Goal: Task Accomplishment & Management: Complete application form

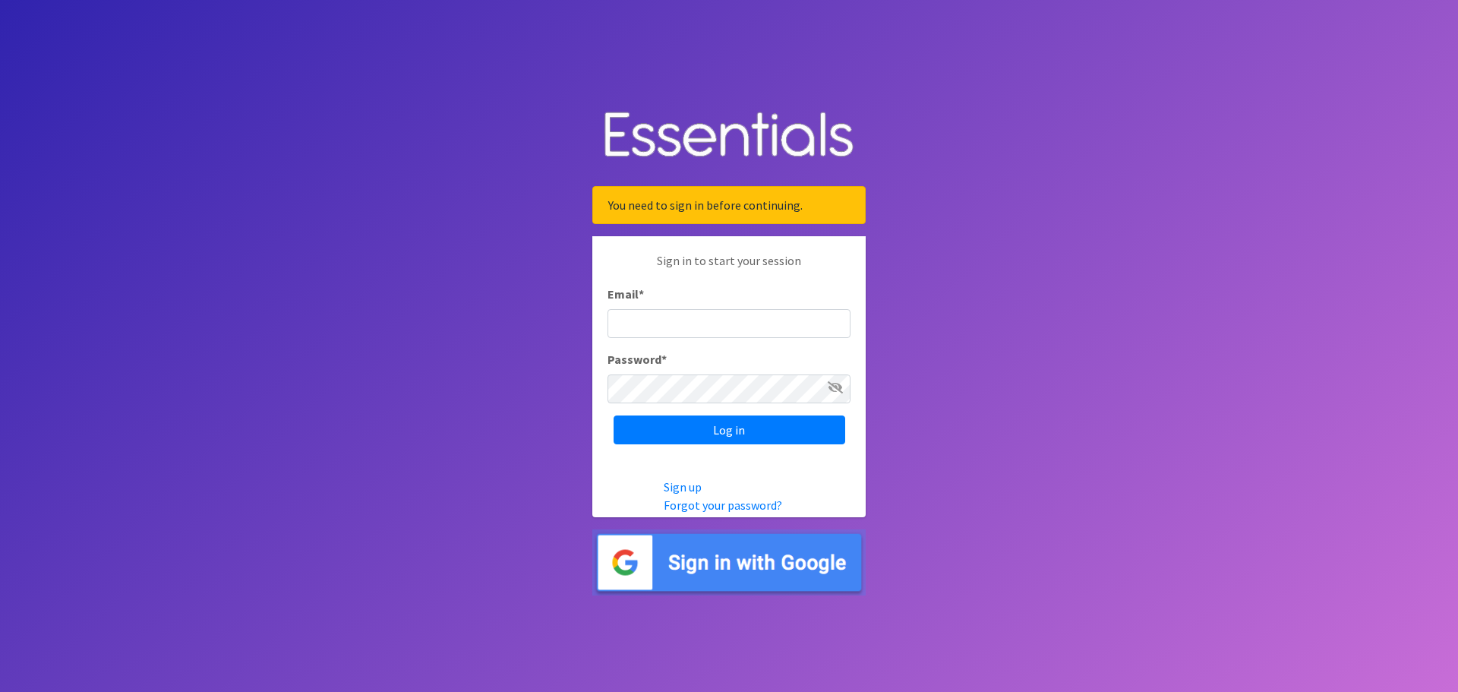
click at [715, 323] on input "Email *" at bounding box center [729, 323] width 243 height 29
type input "[PERSON_NAME][EMAIL_ADDRESS][DOMAIN_NAME]"
click at [833, 384] on icon at bounding box center [835, 387] width 15 height 12
click at [783, 424] on input "Log in" at bounding box center [730, 429] width 232 height 29
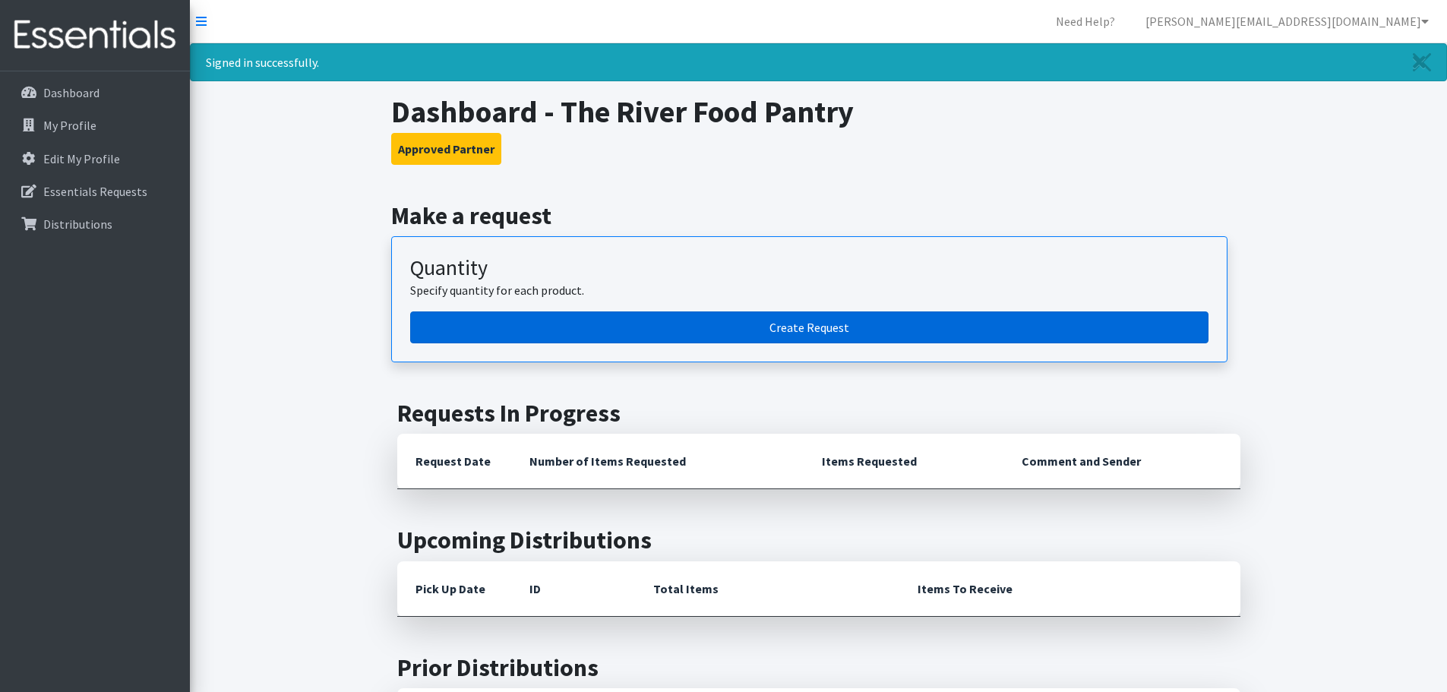
click at [723, 329] on link "Create Request" at bounding box center [809, 327] width 798 height 32
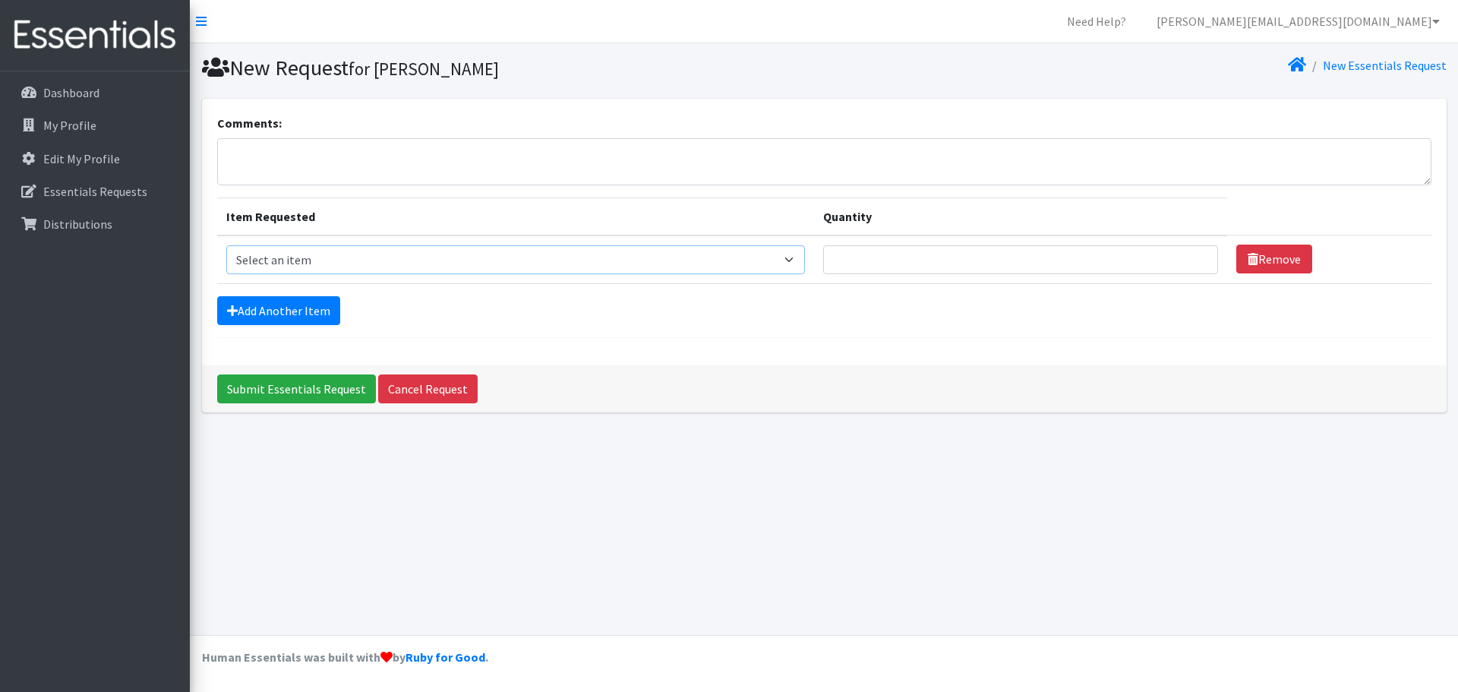
click at [799, 257] on select "Select an item Box - 2T-3T Pull-ups [200 Pull-ups/8 Packs] Box - 3T-4T Pull-ups…" at bounding box center [515, 259] width 579 height 29
click at [806, 268] on select "Select an item Box - 2T-3T Pull-ups [200 Pull-ups/8 Packs] Box - 3T-4T Pull-ups…" at bounding box center [515, 259] width 579 height 29
click at [802, 246] on select "Select an item Box - 2T-3T Pull-ups [200 Pull-ups/8 Packs] Box - 3T-4T Pull-ups…" at bounding box center [515, 259] width 579 height 29
select select "14397"
click at [226, 245] on select "Select an item Box - 2T-3T Pull-ups [200 Pull-ups/8 Packs] Box - 3T-4T Pull-ups…" at bounding box center [515, 259] width 579 height 29
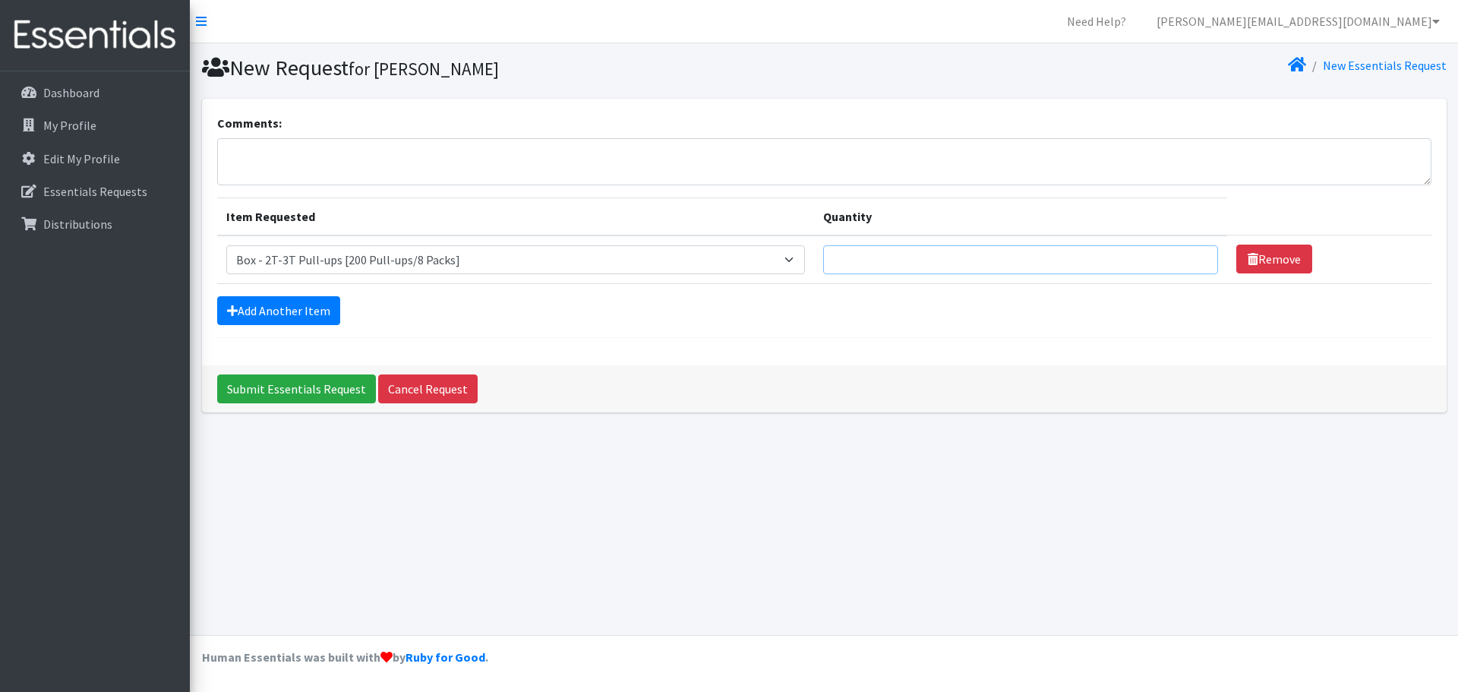
click at [869, 260] on input "Quantity" at bounding box center [1020, 259] width 395 height 29
type input "4"
click at [333, 298] on link "Add Another Item" at bounding box center [278, 310] width 123 height 29
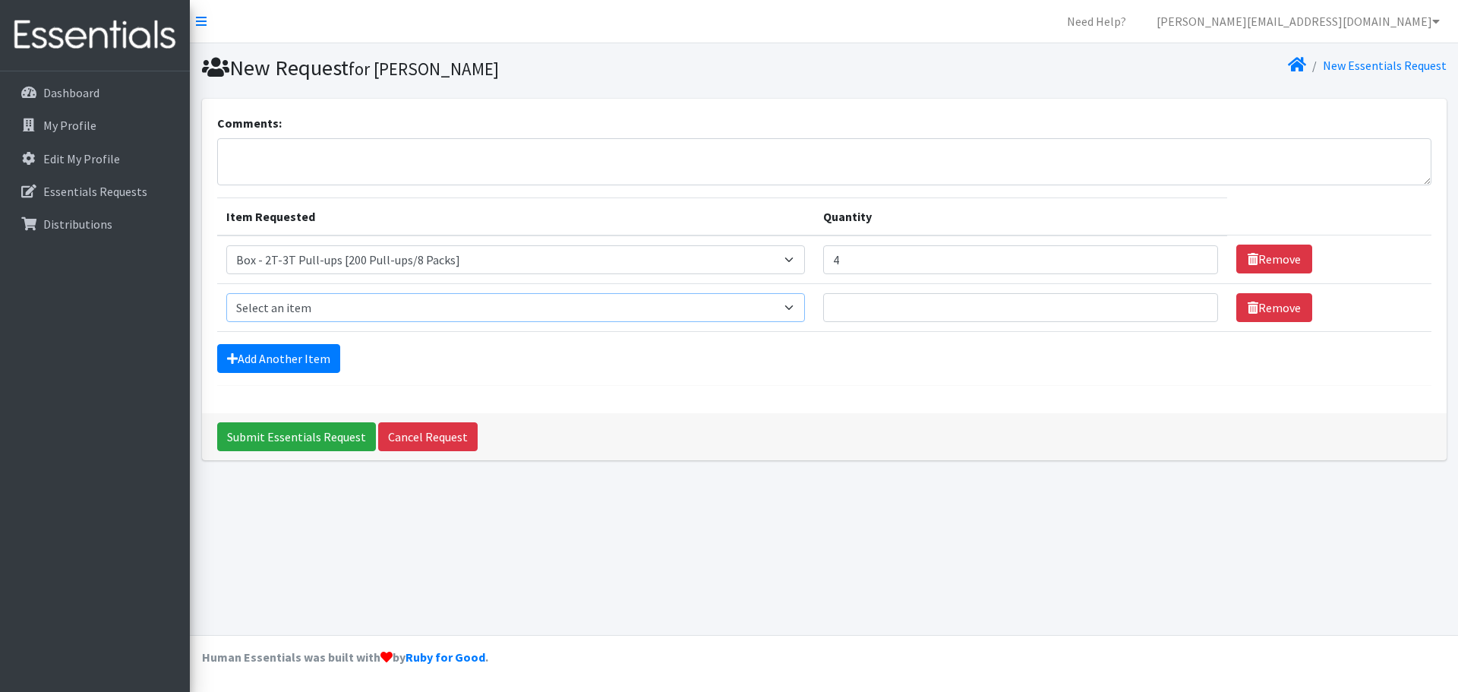
click at [805, 303] on select "Select an item Box - 2T-3T Pull-ups [200 Pull-ups/8 Packs] Box - 3T-4T Pull-ups…" at bounding box center [515, 307] width 579 height 29
select select "14399"
click at [226, 293] on select "Select an item Box - 2T-3T Pull-ups [200 Pull-ups/8 Packs] Box - 3T-4T Pull-ups…" at bounding box center [515, 307] width 579 height 29
click at [277, 366] on link "Add Another Item" at bounding box center [278, 358] width 123 height 29
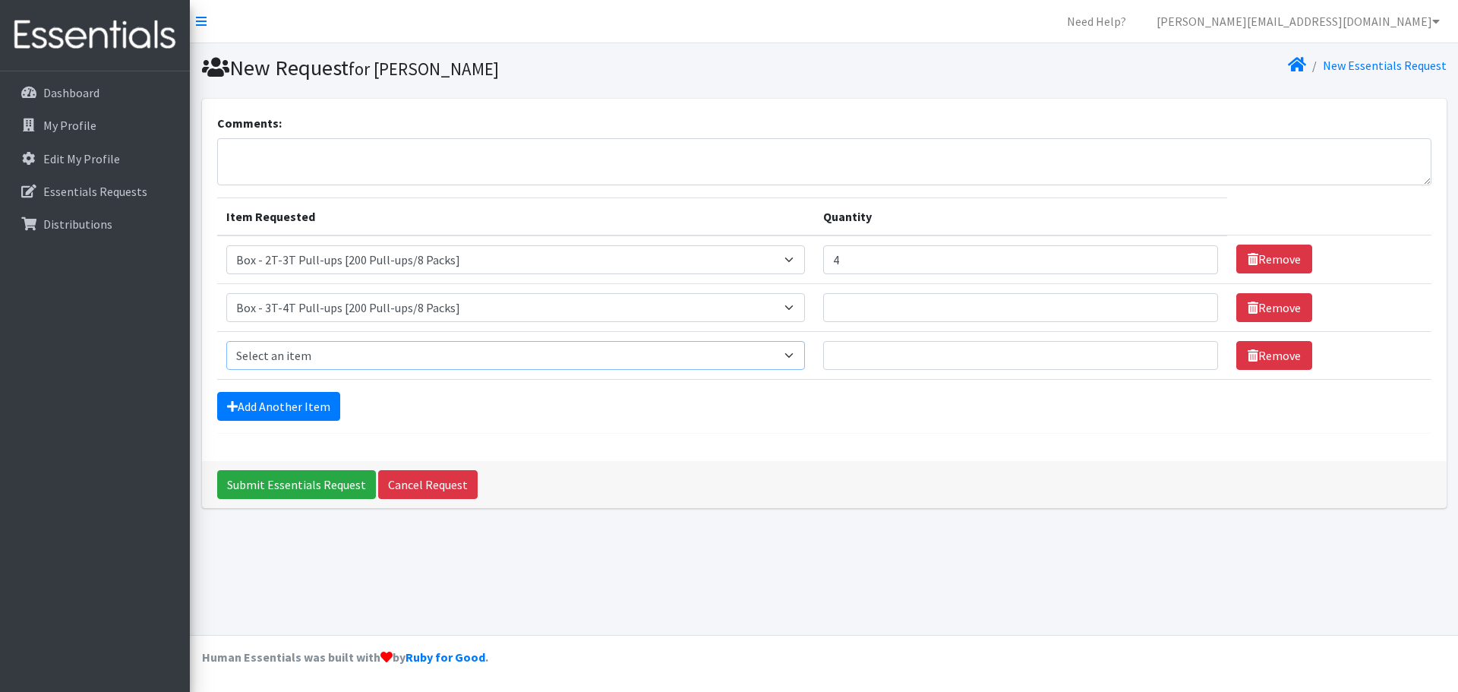
click at [800, 349] on select "Select an item Box - 2T-3T Pull-ups [200 Pull-ups/8 Packs] Box - 3T-4T Pull-ups…" at bounding box center [515, 355] width 579 height 29
select select "14400"
click at [226, 341] on select "Select an item Box - 2T-3T Pull-ups [200 Pull-ups/8 Packs] Box - 3T-4T Pull-ups…" at bounding box center [515, 355] width 579 height 29
click at [303, 402] on link "Add Another Item" at bounding box center [278, 406] width 123 height 29
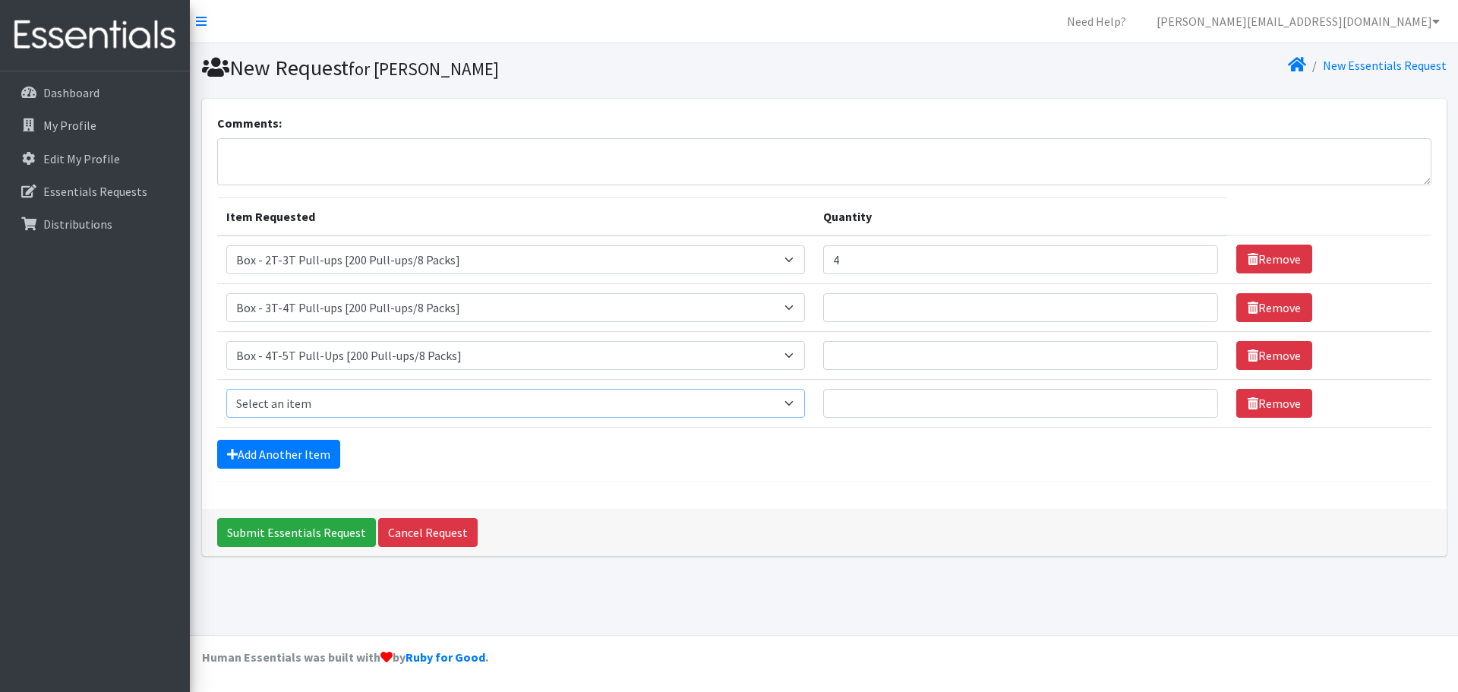
click at [795, 397] on select "Select an item Box - 2T-3T Pull-ups [200 Pull-ups/8 Packs] Box - 3T-4T Pull-ups…" at bounding box center [515, 403] width 579 height 29
select select "14389"
click at [226, 389] on select "Select an item Box - 2T-3T Pull-ups [200 Pull-ups/8 Packs] Box - 3T-4T Pull-ups…" at bounding box center [515, 403] width 579 height 29
click at [1111, 305] on input "Quantity" at bounding box center [1020, 307] width 395 height 29
type input "4"
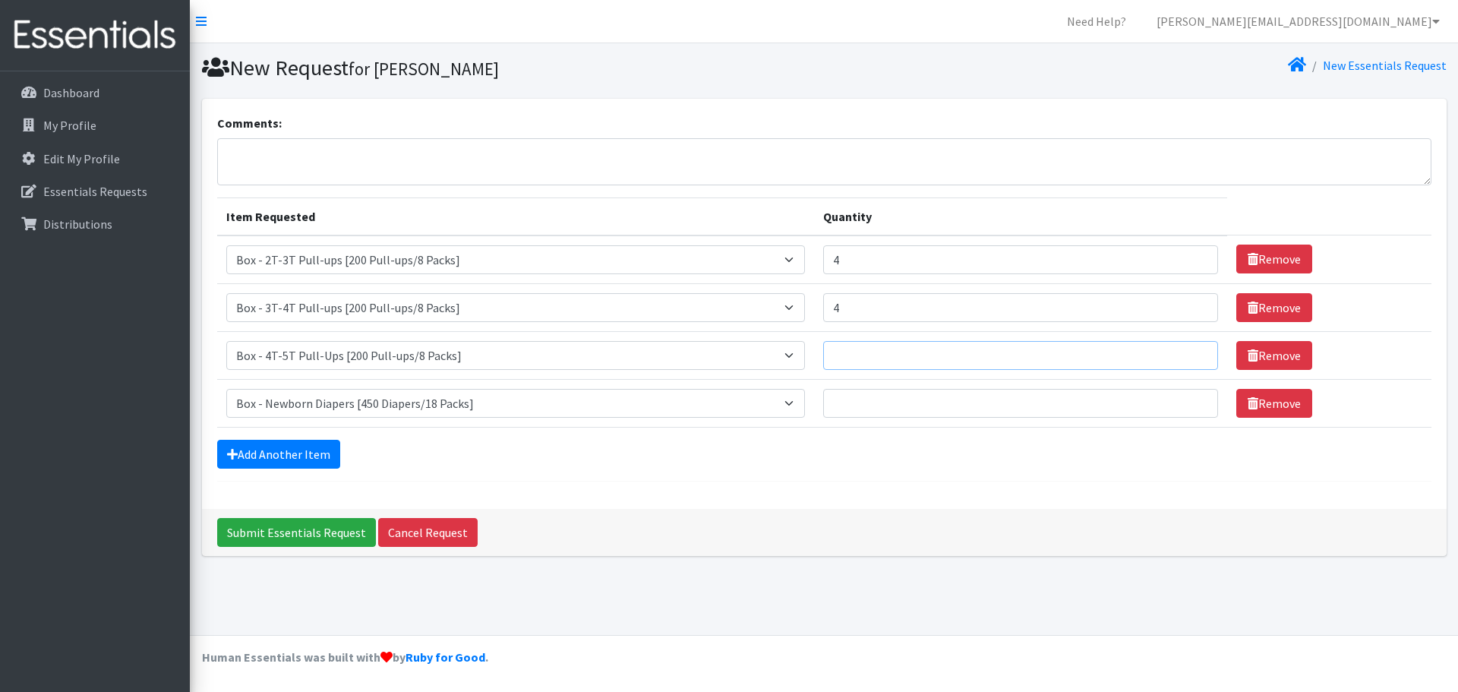
click at [958, 364] on input "Quantity" at bounding box center [1020, 355] width 395 height 29
type input "5"
click at [906, 409] on input "Quantity" at bounding box center [1020, 403] width 395 height 29
type input "2"
click at [303, 453] on link "Add Another Item" at bounding box center [278, 454] width 123 height 29
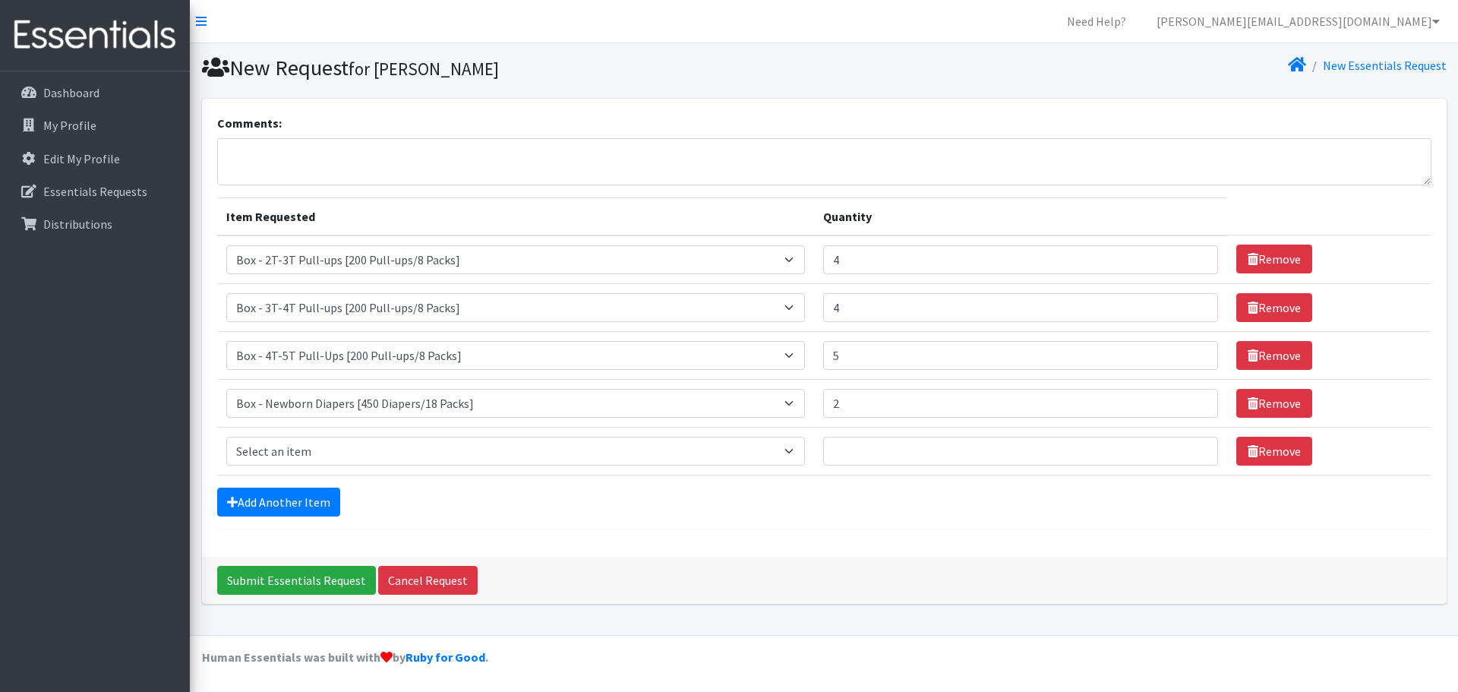
click at [314, 484] on form "Comments: Item Requested Quantity Item Requested Select an item Box - 2T-3T Pul…" at bounding box center [824, 321] width 1214 height 415
click at [291, 503] on link "Add Another Item" at bounding box center [278, 502] width 123 height 29
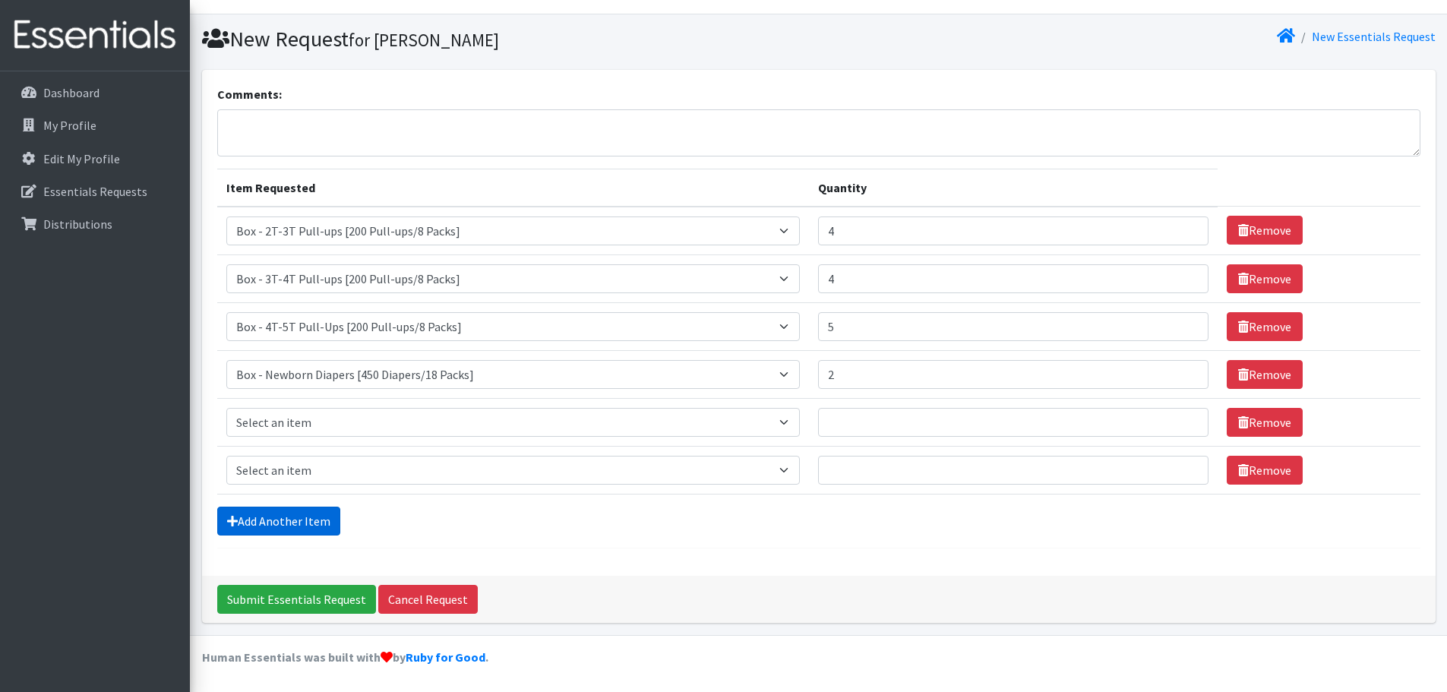
click at [279, 516] on link "Add Another Item" at bounding box center [278, 521] width 123 height 29
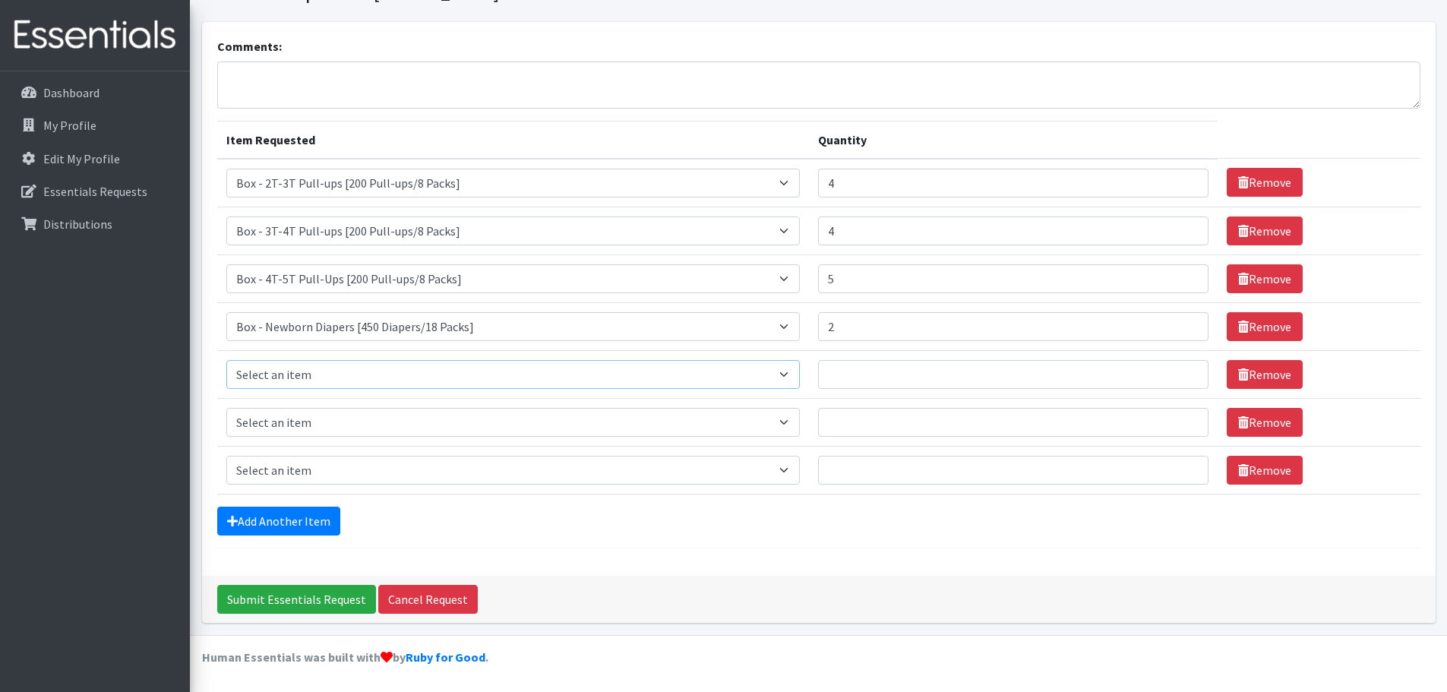
click at [794, 369] on select "Select an item Box - 2T-3T Pull-ups [200 Pull-ups/8 Packs] Box - 3T-4T Pull-ups…" at bounding box center [512, 374] width 573 height 29
select select "14390"
click at [226, 360] on select "Select an item Box - 2T-3T Pull-ups [200 Pull-ups/8 Packs] Box - 3T-4T Pull-ups…" at bounding box center [512, 374] width 573 height 29
click at [797, 409] on select "Select an item Box - 2T-3T Pull-ups [200 Pull-ups/8 Packs] Box - 3T-4T Pull-ups…" at bounding box center [512, 422] width 573 height 29
select select "14391"
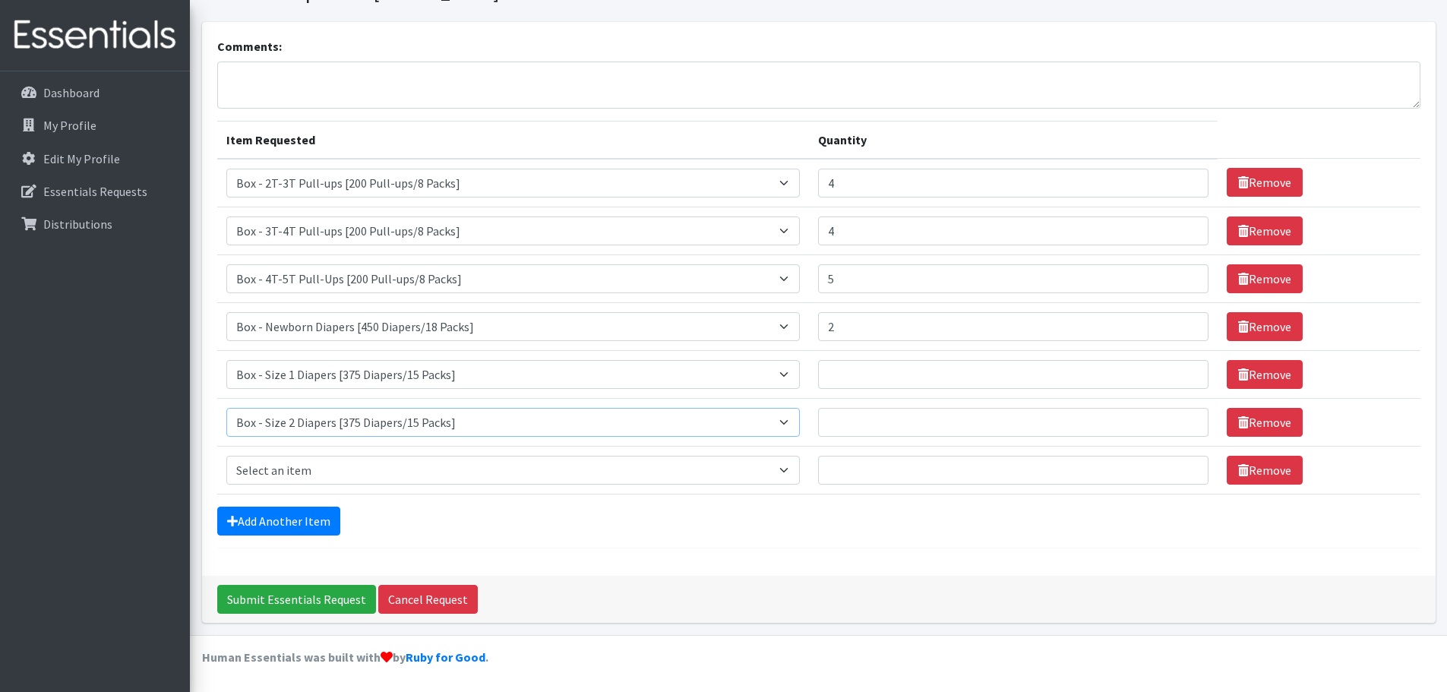
click at [226, 408] on select "Select an item Box - 2T-3T Pull-ups [200 Pull-ups/8 Packs] Box - 3T-4T Pull-ups…" at bounding box center [512, 422] width 573 height 29
click at [799, 472] on select "Select an item Box - 2T-3T Pull-ups [200 Pull-ups/8 Packs] Box - 3T-4T Pull-ups…" at bounding box center [512, 470] width 573 height 29
select select "14392"
click at [226, 456] on select "Select an item Box - 2T-3T Pull-ups [200 Pull-ups/8 Packs] Box - 3T-4T Pull-ups…" at bounding box center [512, 470] width 573 height 29
click at [841, 372] on input "Quantity" at bounding box center [1013, 374] width 391 height 29
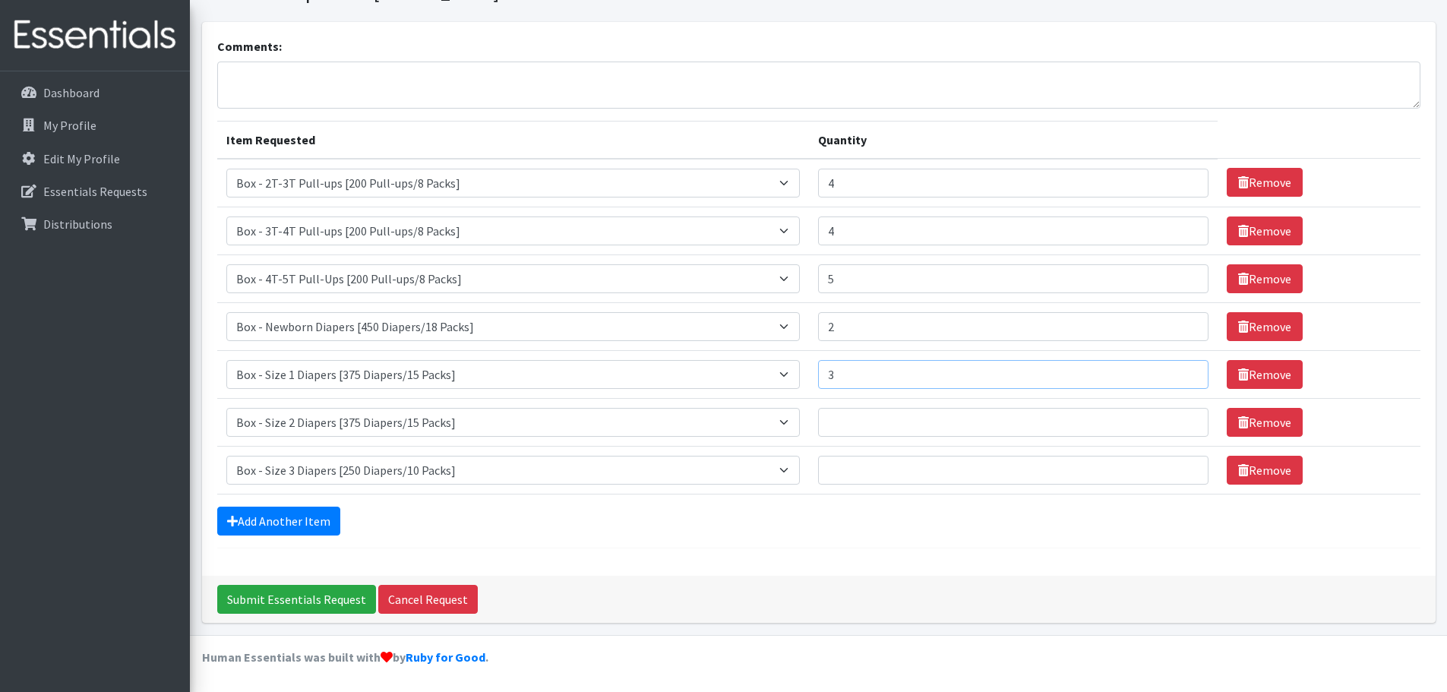
type input "3"
click at [846, 421] on input "Quantity" at bounding box center [1013, 422] width 391 height 29
type input "4"
click at [844, 465] on input "Quantity" at bounding box center [1013, 470] width 391 height 29
type input "6"
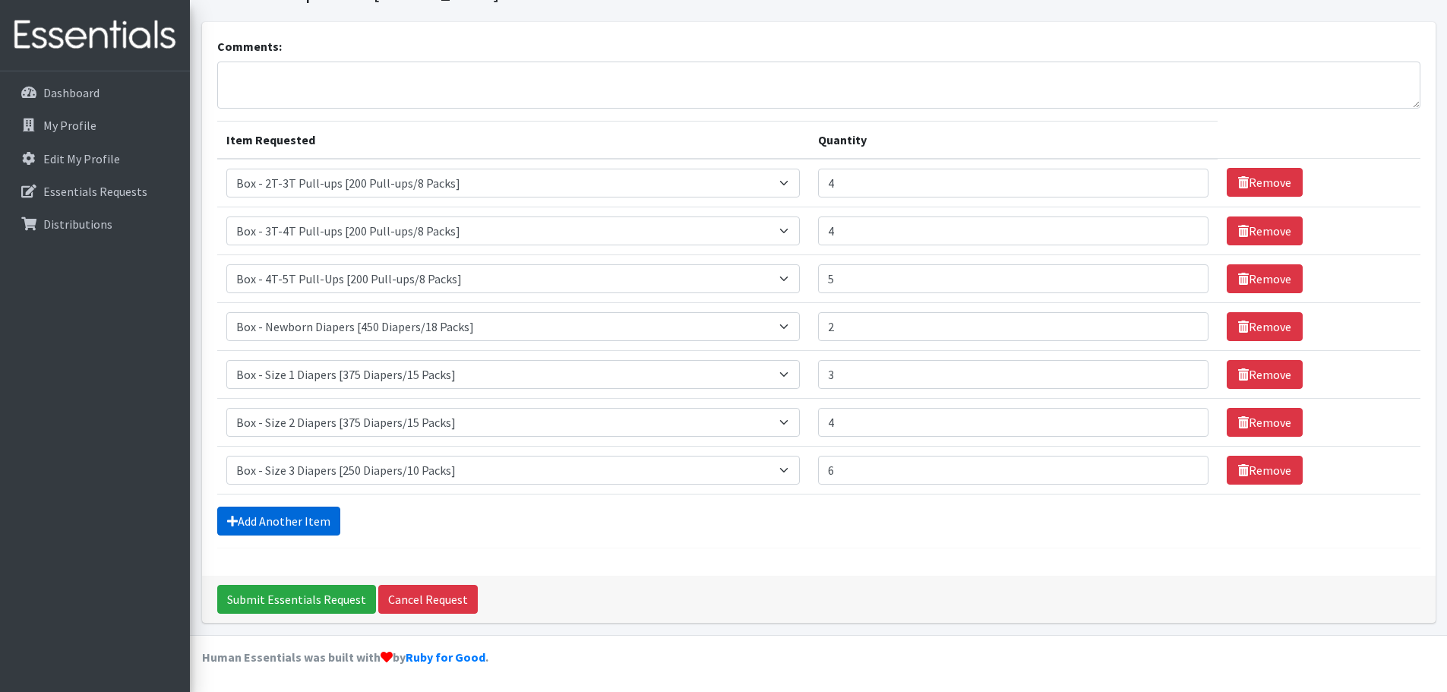
click at [295, 529] on link "Add Another Item" at bounding box center [278, 521] width 123 height 29
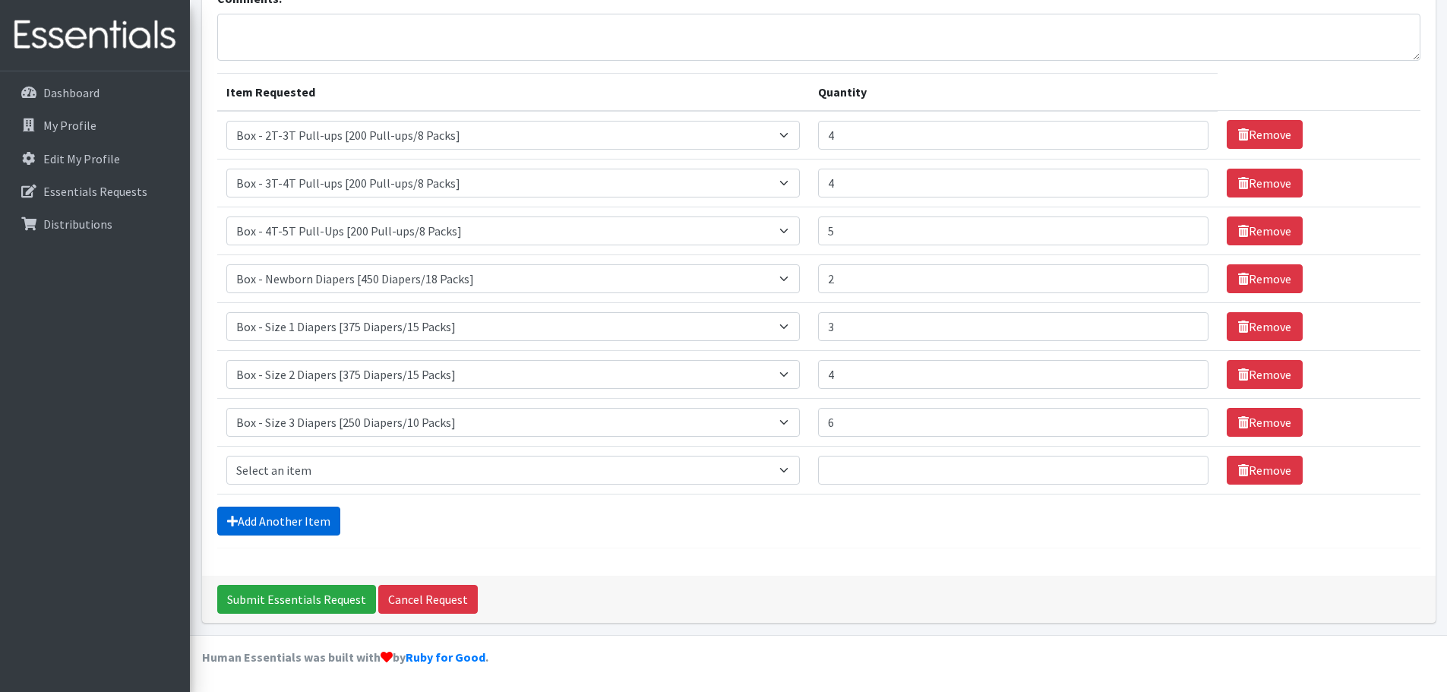
click at [294, 522] on link "Add Another Item" at bounding box center [278, 521] width 123 height 29
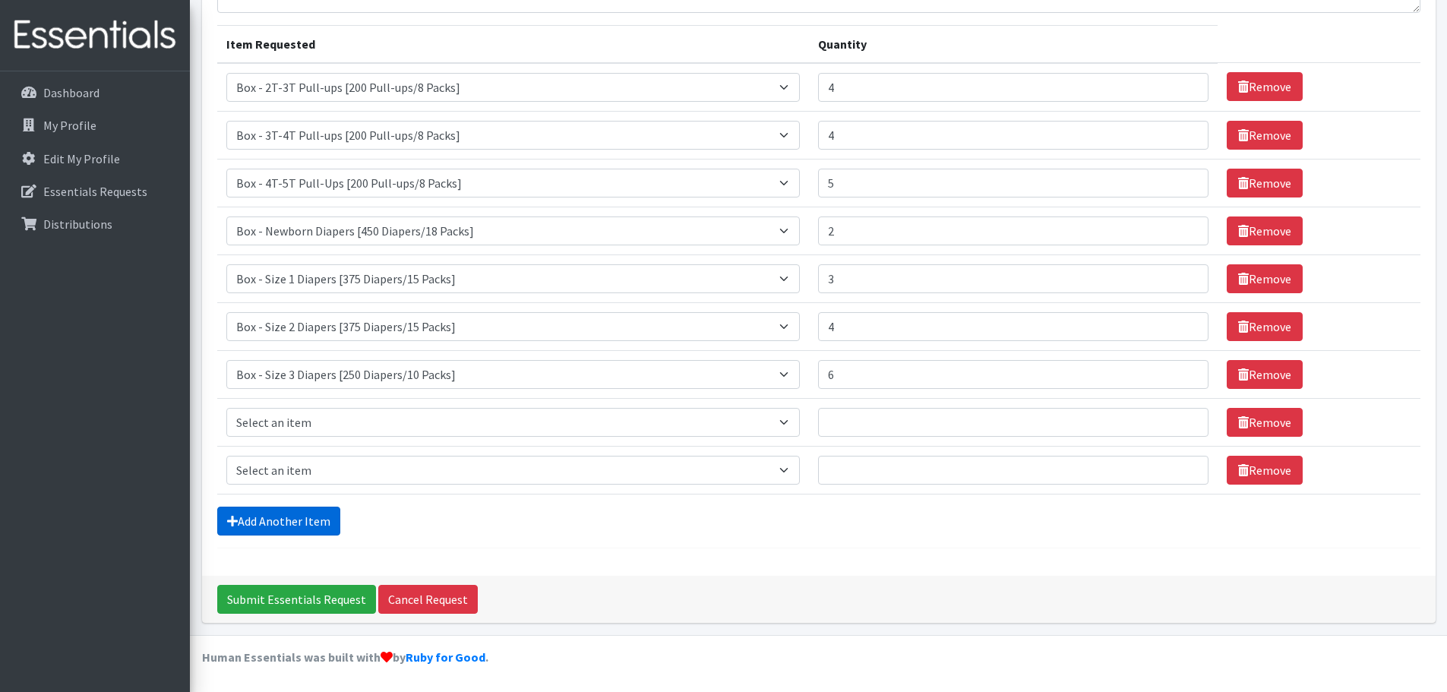
click at [294, 522] on link "Add Another Item" at bounding box center [278, 521] width 123 height 29
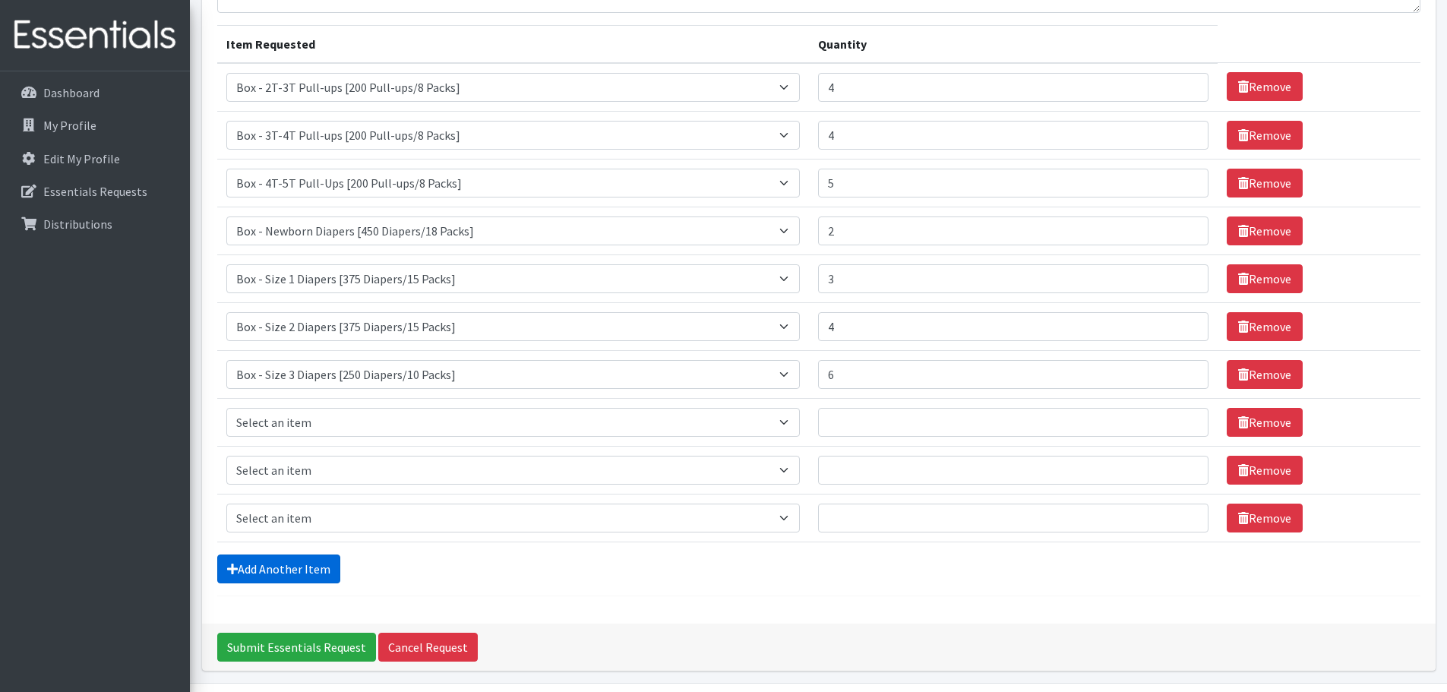
scroll to position [220, 0]
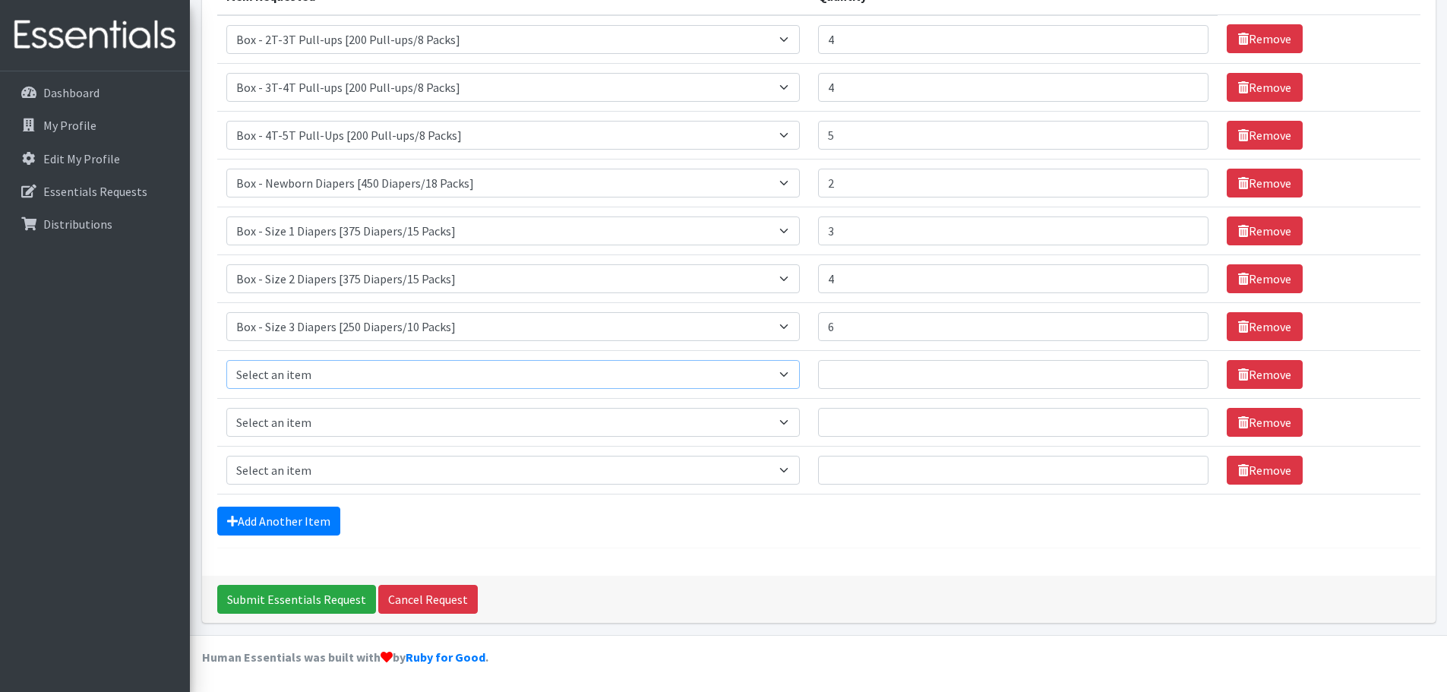
click at [798, 375] on select "Select an item Box - 2T-3T Pull-ups [200 Pull-ups/8 Packs] Box - 3T-4T Pull-ups…" at bounding box center [512, 374] width 573 height 29
select select "9799"
click at [226, 360] on select "Select an item Box - 2T-3T Pull-ups [200 Pull-ups/8 Packs] Box - 3T-4T Pull-ups…" at bounding box center [512, 374] width 573 height 29
click at [565, 417] on select "Select an item Box - 2T-3T Pull-ups [200 Pull-ups/8 Packs] Box - 3T-4T Pull-ups…" at bounding box center [512, 422] width 573 height 29
select select "9802"
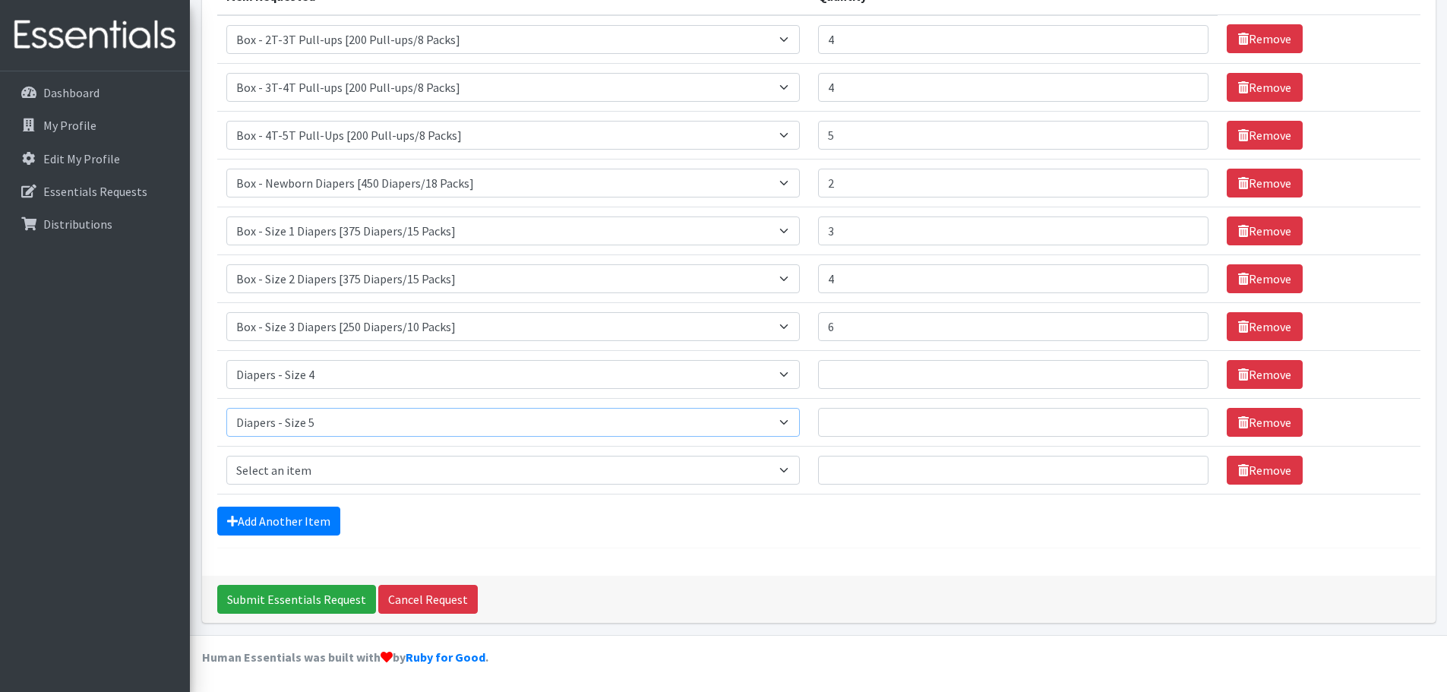
click at [226, 408] on select "Select an item Box - 2T-3T Pull-ups [200 Pull-ups/8 Packs] Box - 3T-4T Pull-ups…" at bounding box center [512, 422] width 573 height 29
click at [735, 472] on select "Select an item Box - 2T-3T Pull-ups [200 Pull-ups/8 Packs] Box - 3T-4T Pull-ups…" at bounding box center [512, 470] width 573 height 29
select select "9800"
click at [226, 456] on select "Select an item Box - 2T-3T Pull-ups [200 Pull-ups/8 Packs] Box - 3T-4T Pull-ups…" at bounding box center [512, 470] width 573 height 29
click at [858, 376] on input "Quantity" at bounding box center [1013, 374] width 391 height 29
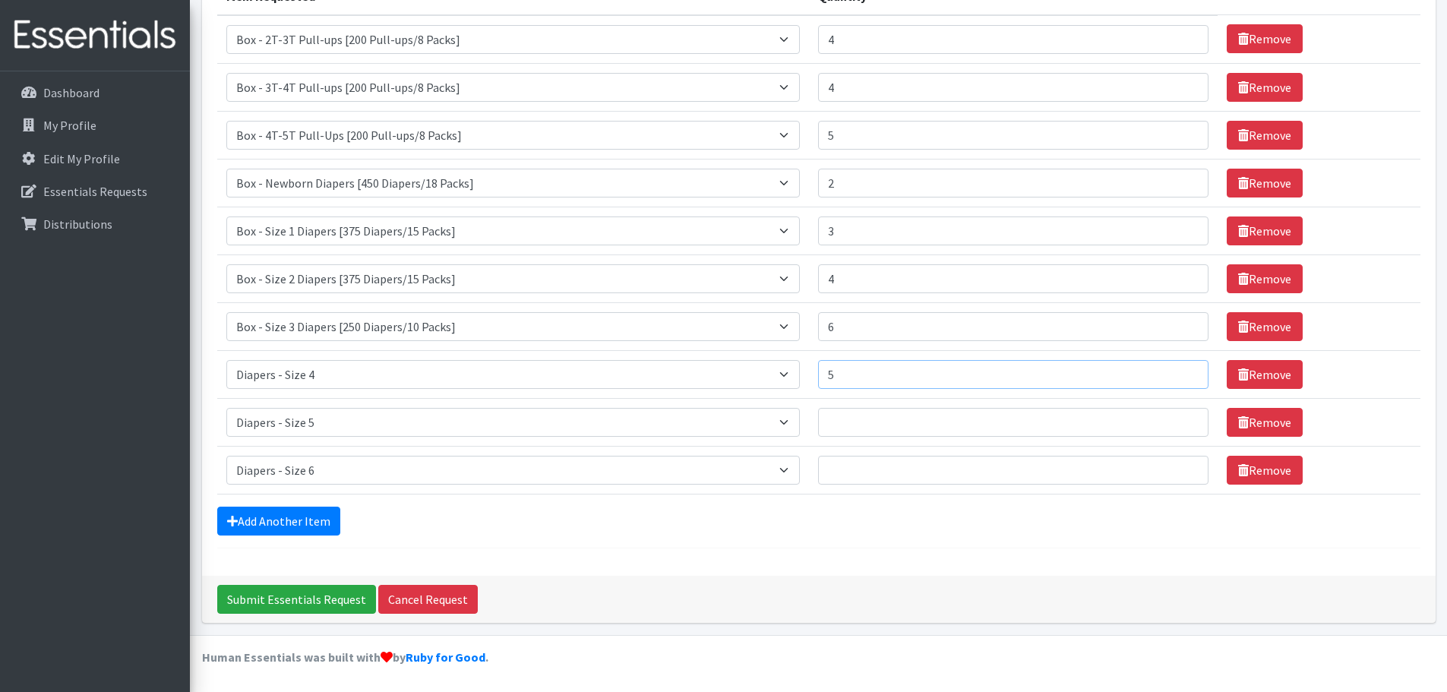
type input "5"
click at [844, 421] on input "Quantity" at bounding box center [1013, 422] width 391 height 29
type input "6"
click at [844, 462] on input "Quantity" at bounding box center [1013, 470] width 391 height 29
type input "6"
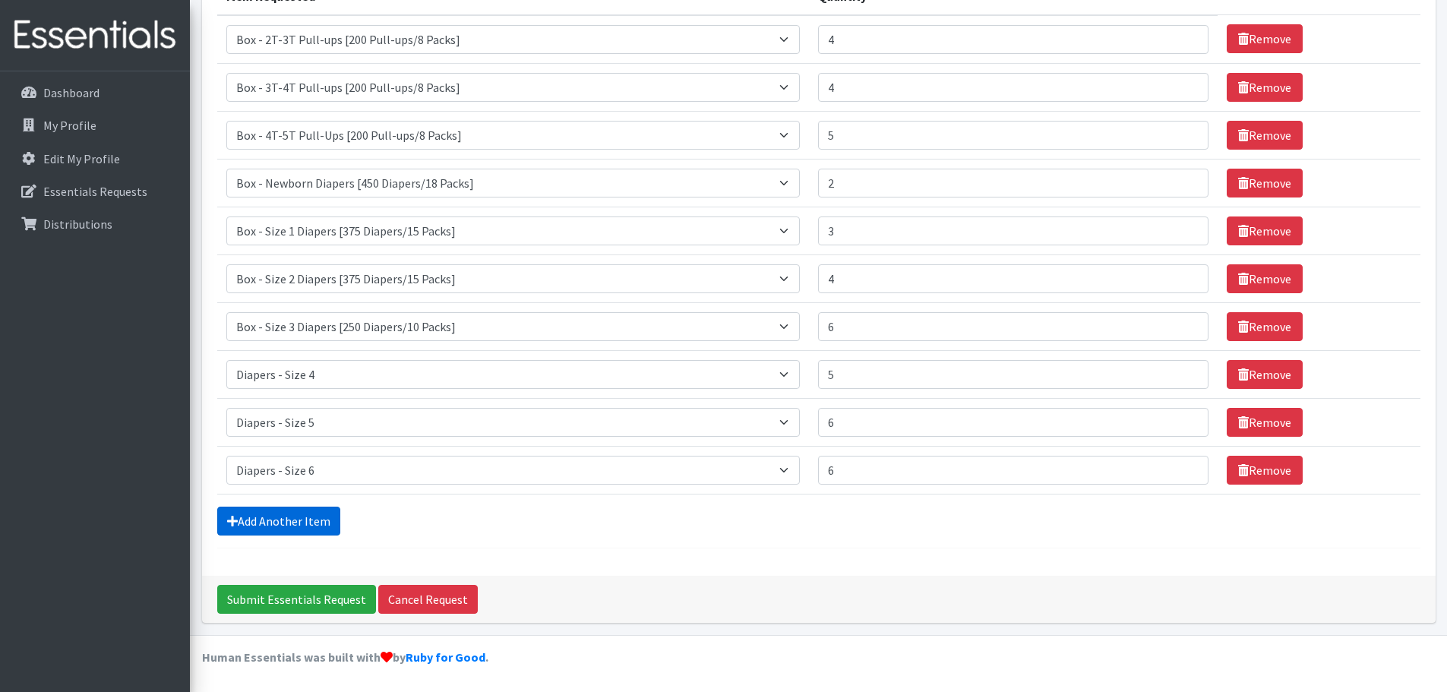
click at [292, 521] on link "Add Another Item" at bounding box center [278, 521] width 123 height 29
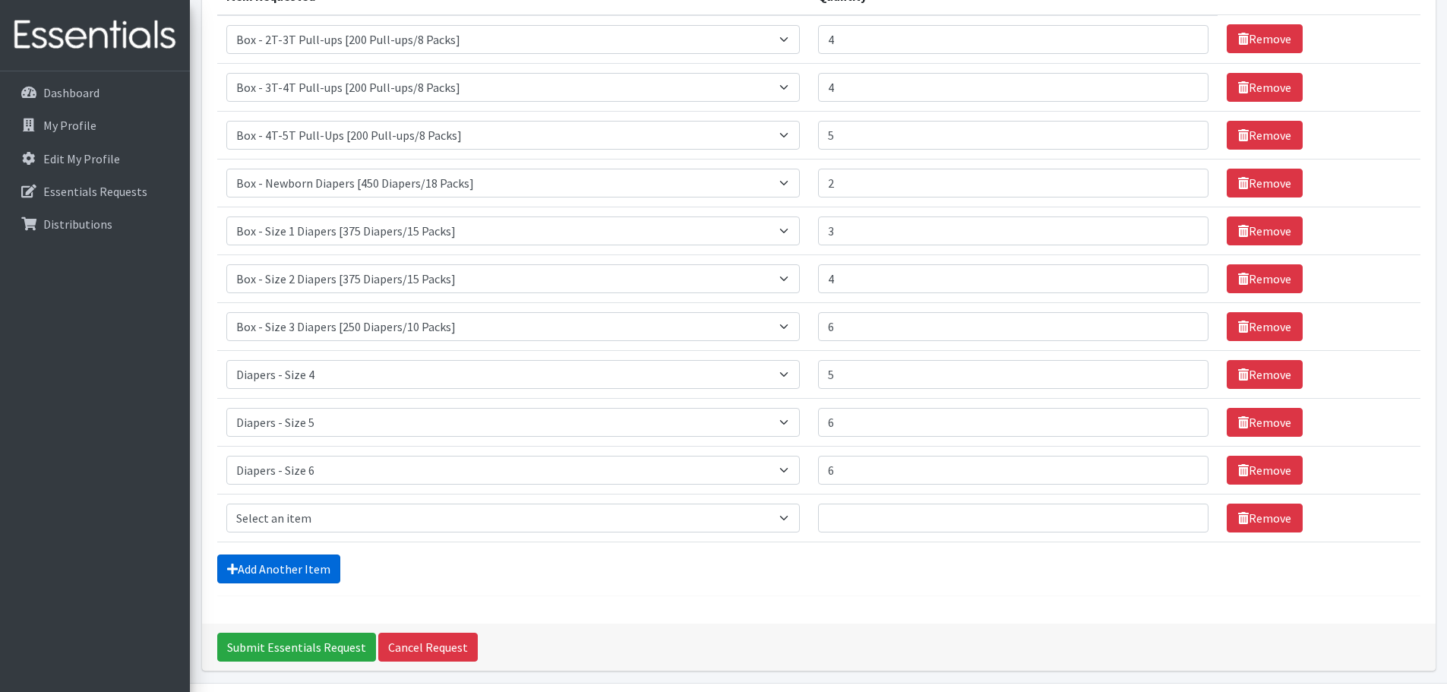
scroll to position [268, 0]
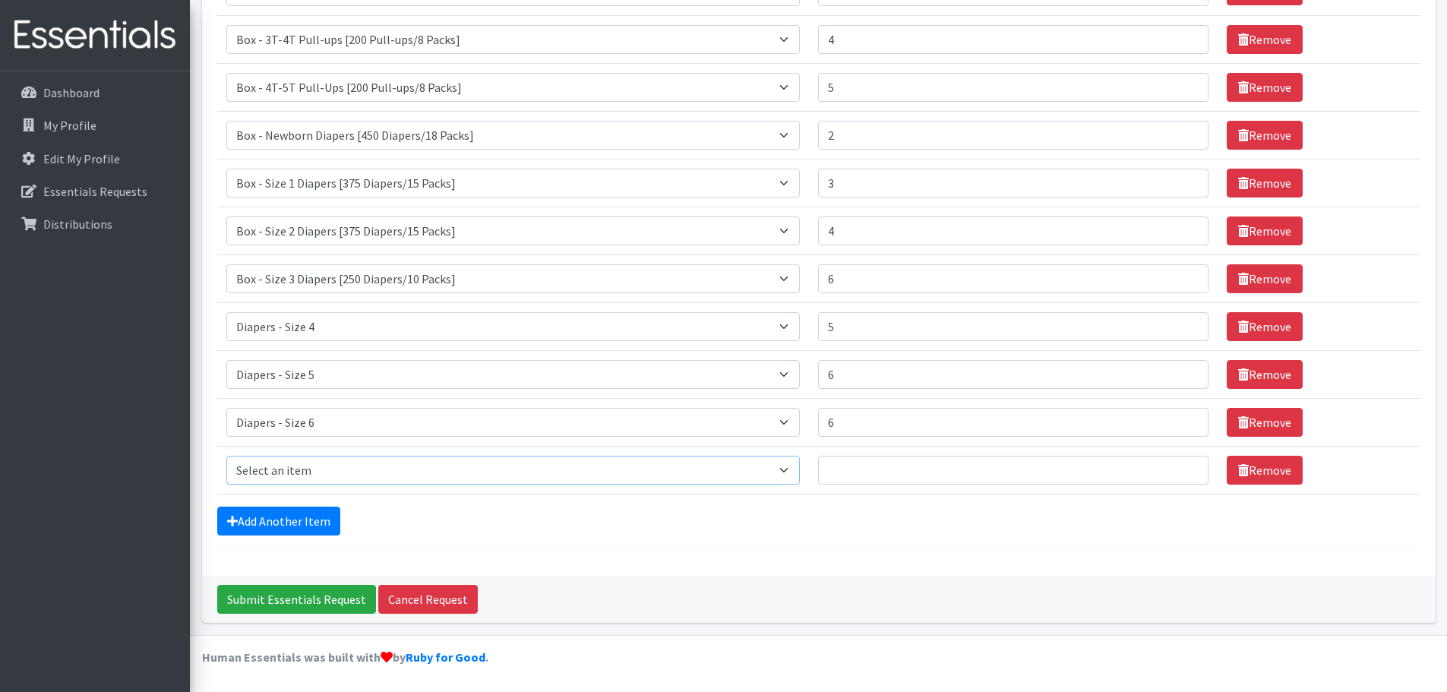
click at [790, 472] on select "Select an item Box - 2T-3T Pull-ups [200 Pull-ups/8 Packs] Box - 3T-4T Pull-ups…" at bounding box center [512, 470] width 573 height 29
select select "12545"
click at [226, 456] on select "Select an item Box - 2T-3T Pull-ups [200 Pull-ups/8 Packs] Box - 3T-4T Pull-ups…" at bounding box center [512, 470] width 573 height 29
click at [844, 474] on input "Quantity" at bounding box center [1013, 470] width 391 height 29
type input "4"
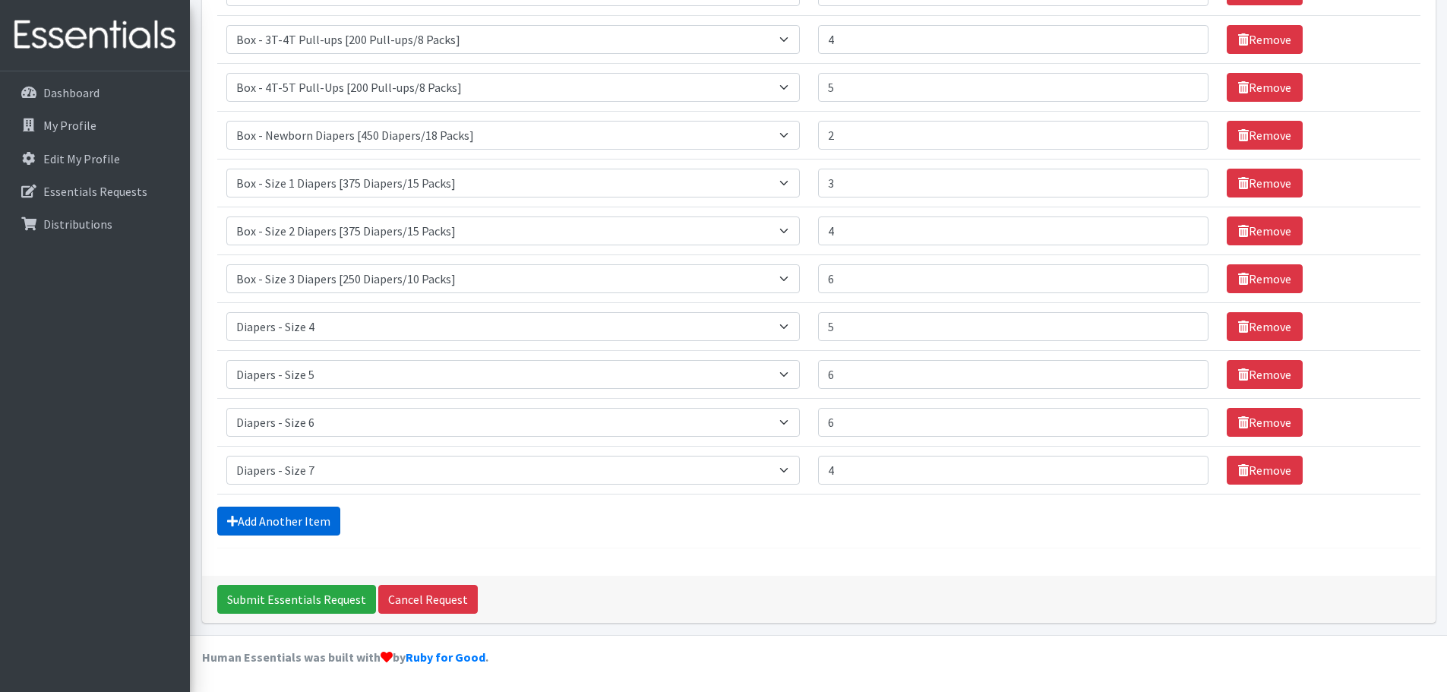
click at [286, 508] on link "Add Another Item" at bounding box center [278, 521] width 123 height 29
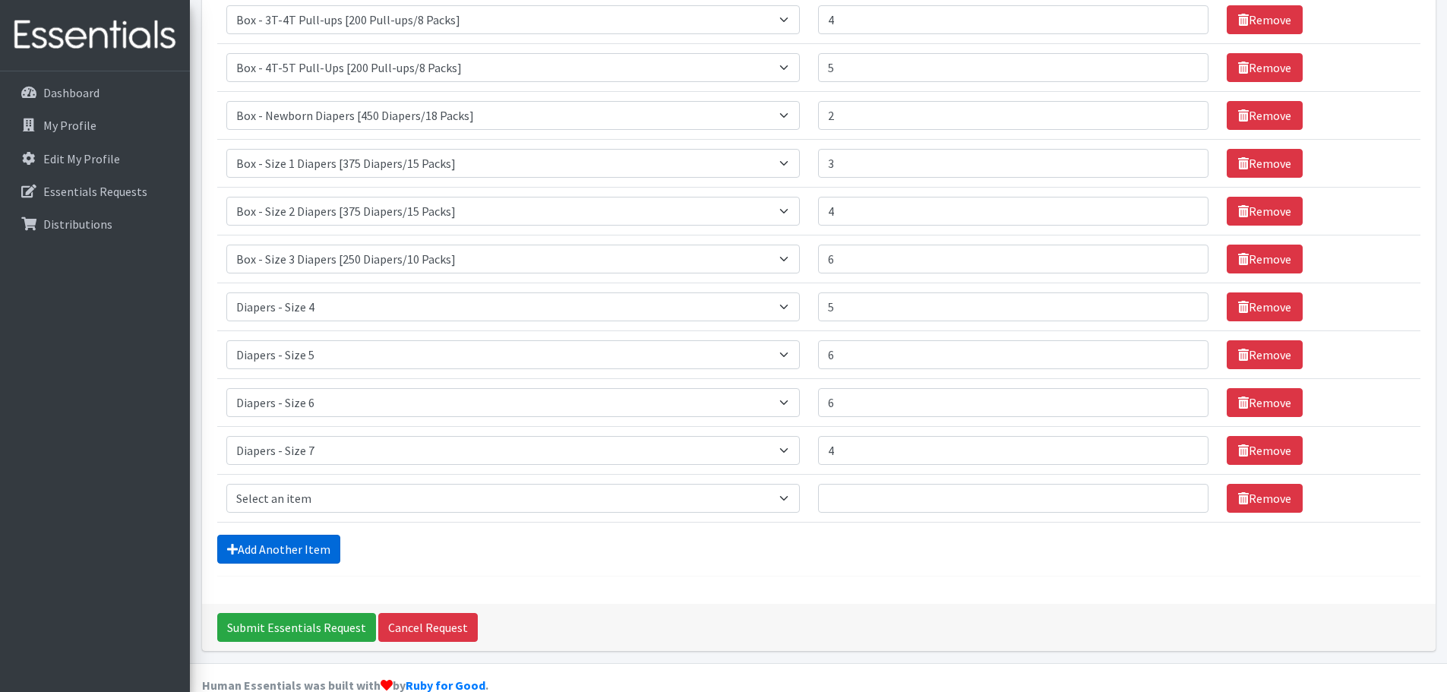
scroll to position [316, 0]
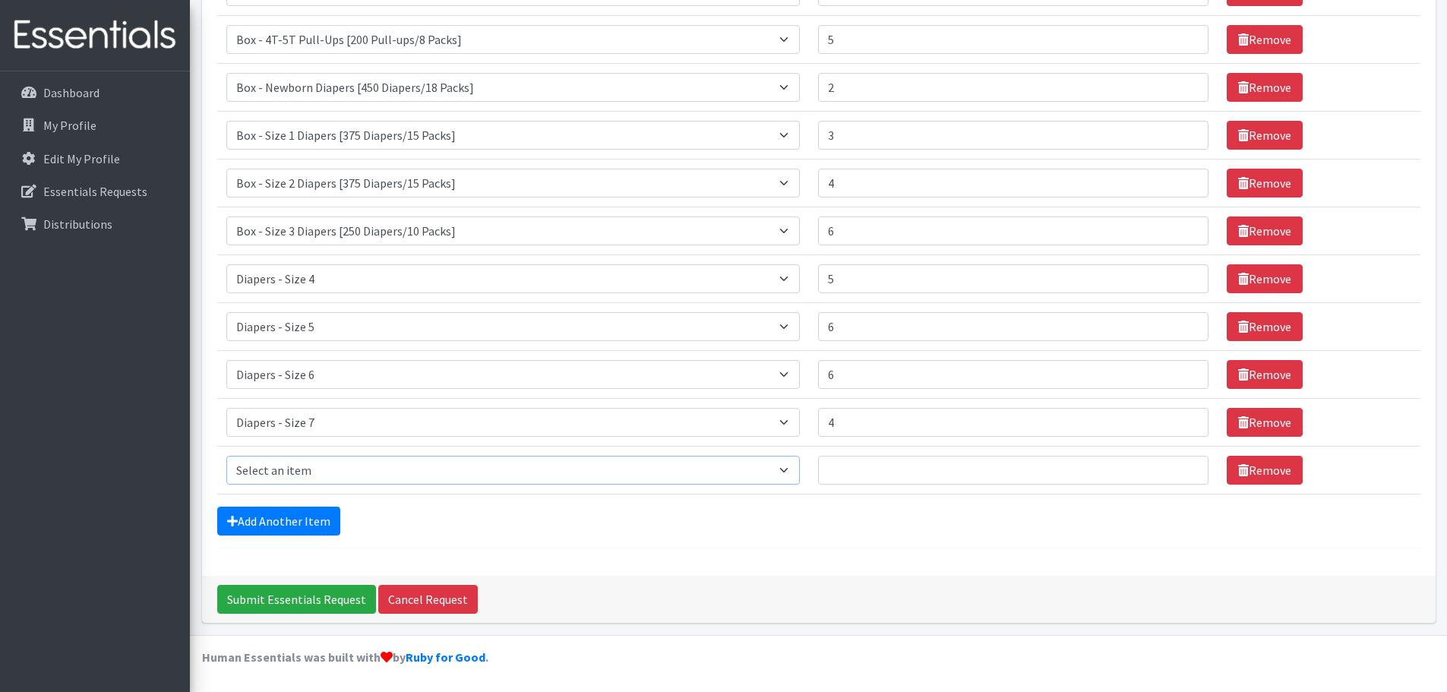
click at [800, 476] on select "Select an item Box - 2T-3T Pull-ups [200 Pull-ups/8 Packs] Box - 3T-4T Pull-ups…" at bounding box center [512, 470] width 573 height 29
select select "9774"
click at [226, 456] on select "Select an item Box - 2T-3T Pull-ups [200 Pull-ups/8 Packs] Box - 3T-4T Pull-ups…" at bounding box center [512, 470] width 573 height 29
click at [890, 464] on input "Quantity" at bounding box center [1013, 470] width 391 height 29
type input "12"
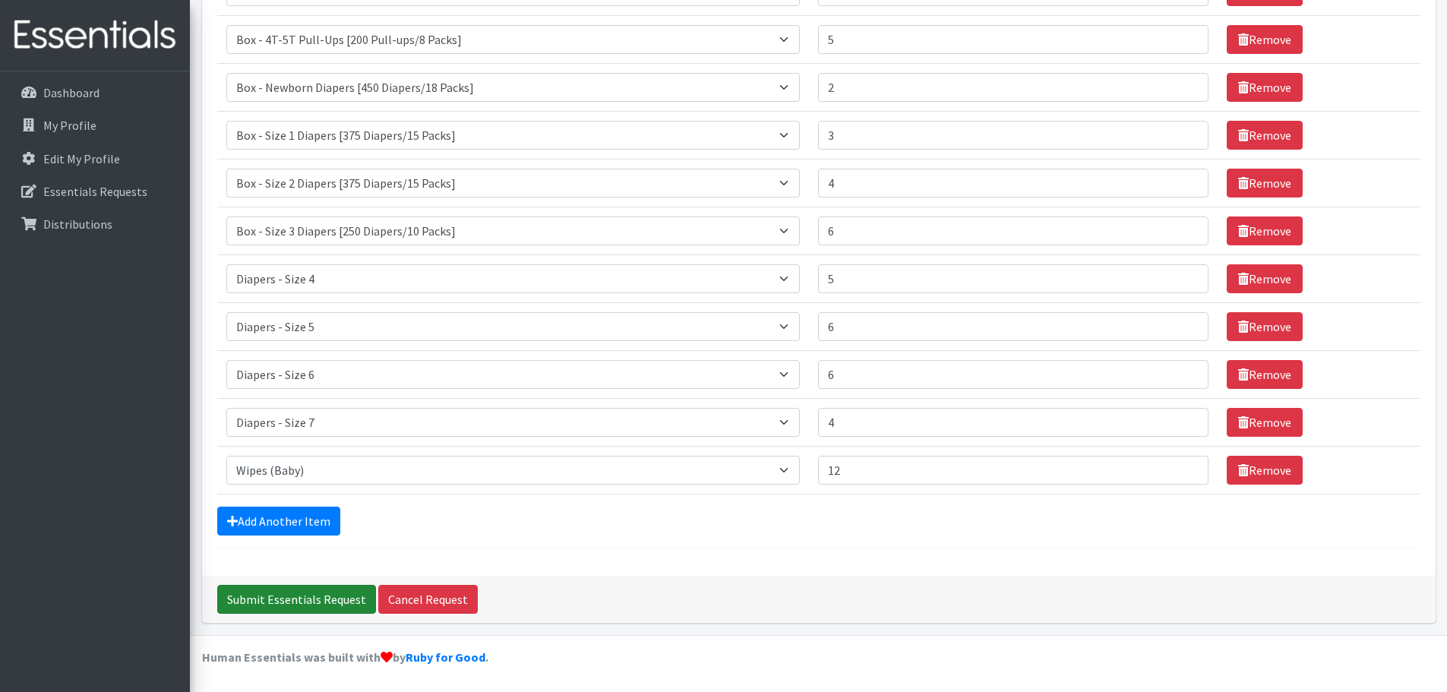
click at [310, 598] on input "Submit Essentials Request" at bounding box center [296, 599] width 159 height 29
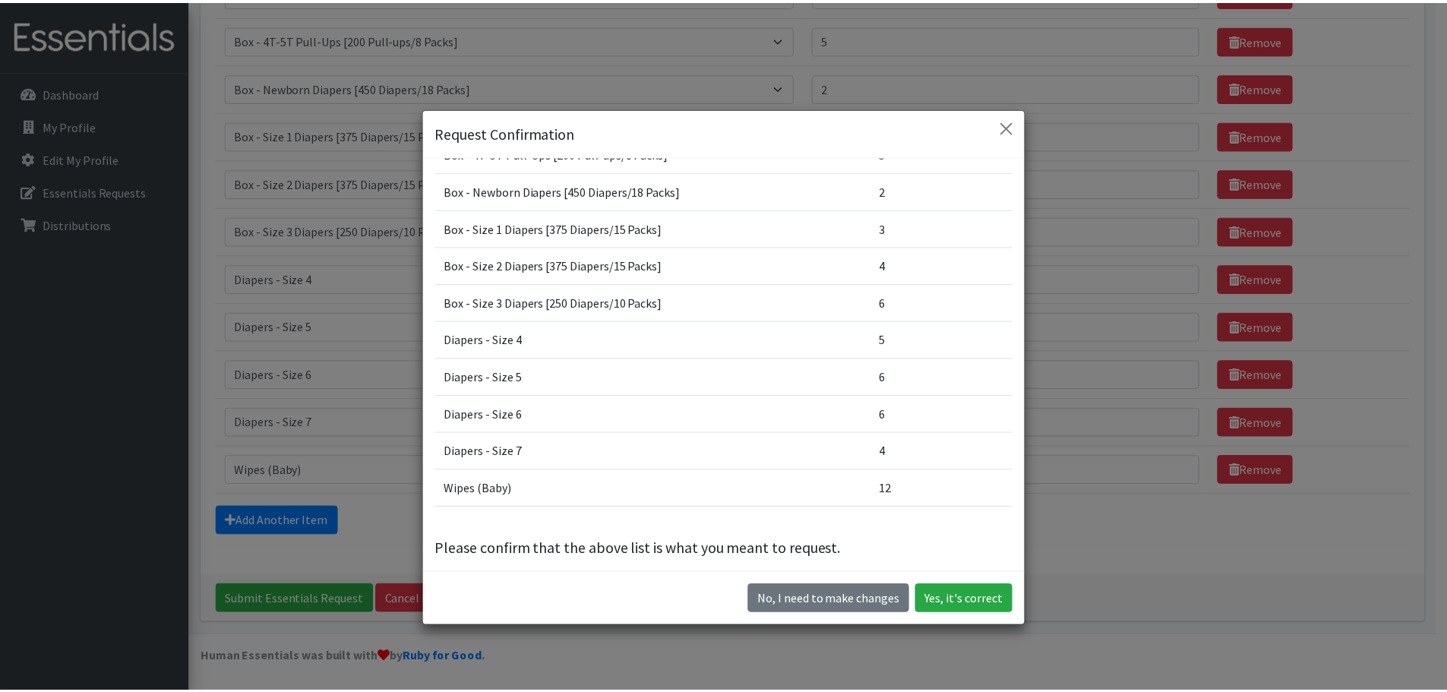
scroll to position [159, 0]
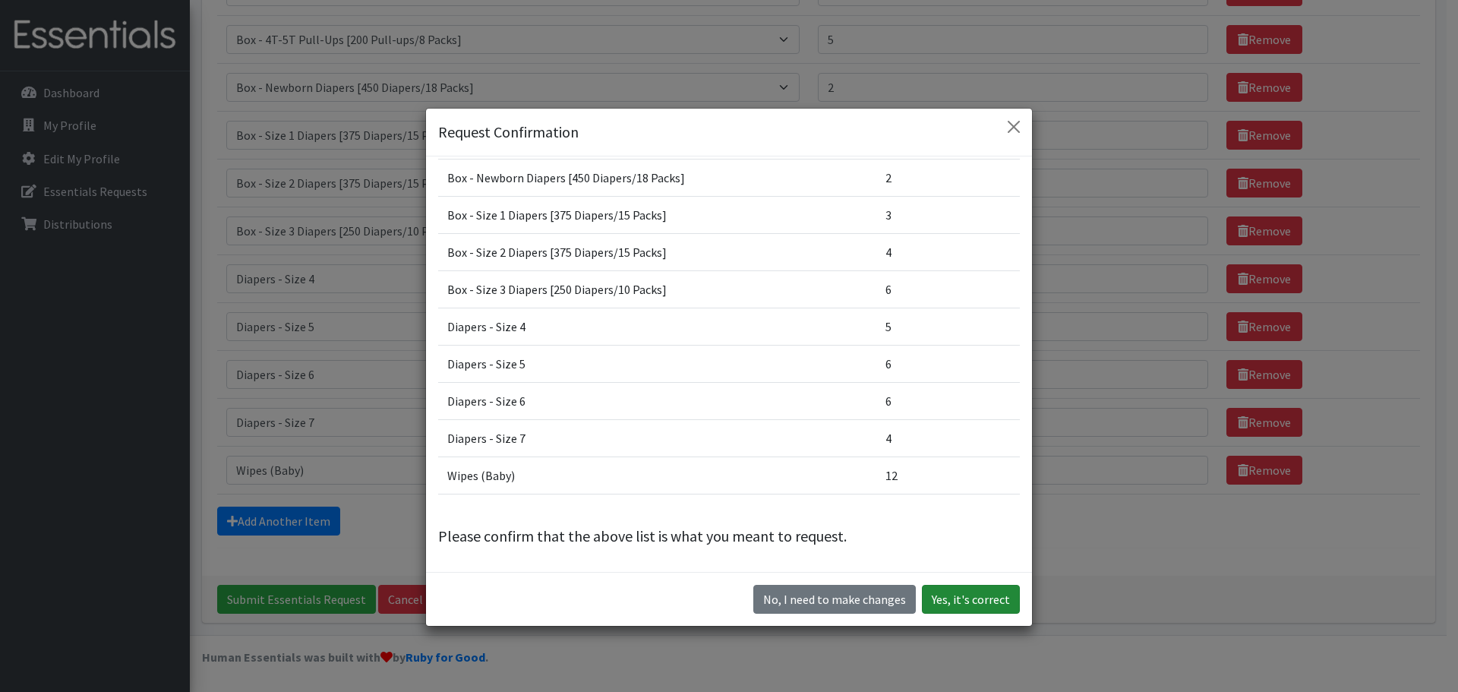
click at [956, 598] on button "Yes, it's correct" at bounding box center [971, 599] width 98 height 29
